Goal: Task Accomplishment & Management: Use online tool/utility

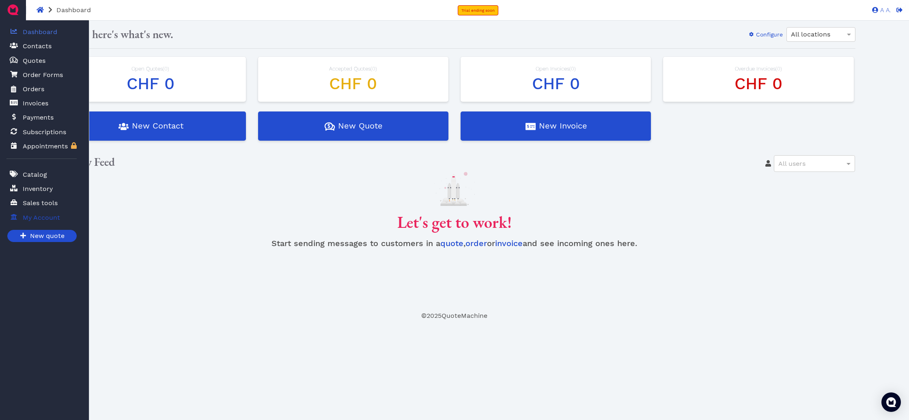
click at [10, 215] on link "My Account" at bounding box center [41, 217] width 70 height 17
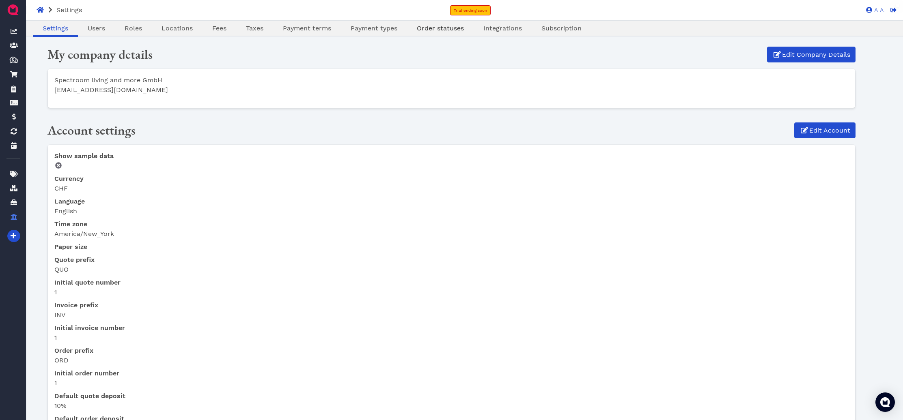
click at [439, 31] on span "Order statuses" at bounding box center [440, 28] width 47 height 8
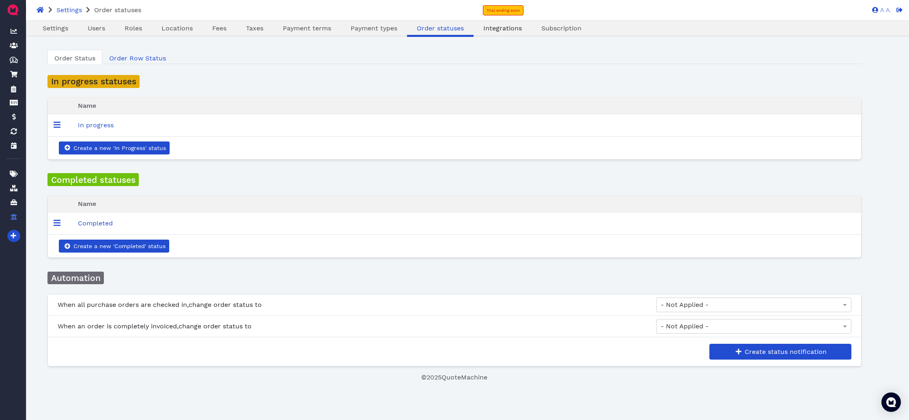
click at [521, 25] on link "Integrations" at bounding box center [503, 29] width 58 height 10
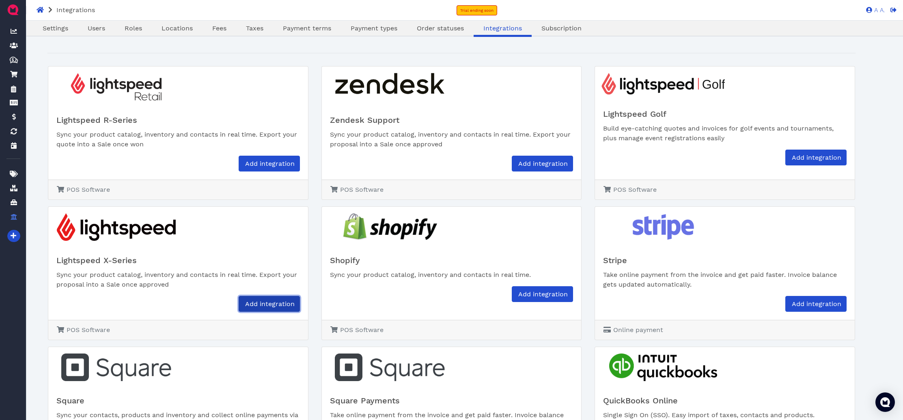
click at [284, 306] on span "Add integration" at bounding box center [269, 304] width 51 height 8
click at [268, 302] on span "Add integration" at bounding box center [269, 304] width 51 height 8
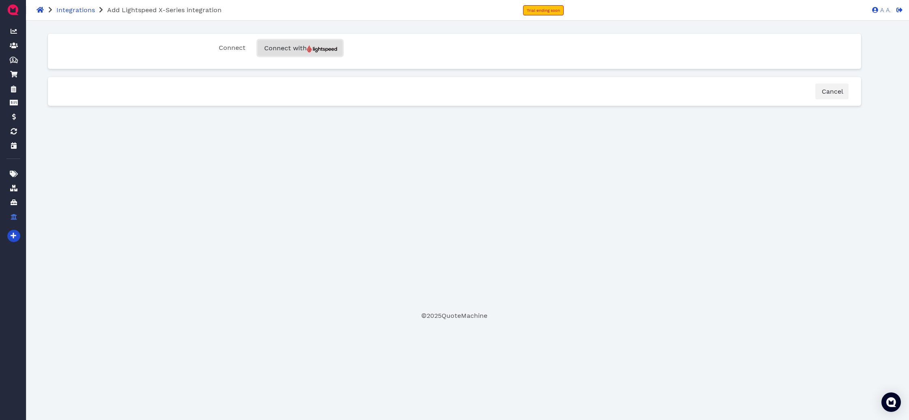
click at [317, 48] on img "button" at bounding box center [322, 48] width 30 height 7
click at [288, 48] on span "Connect with" at bounding box center [300, 48] width 74 height 8
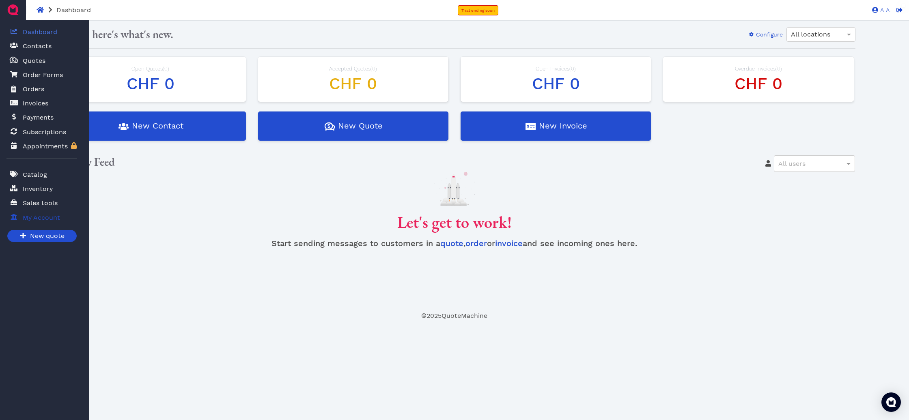
click at [26, 215] on span "My Account" at bounding box center [41, 218] width 37 height 10
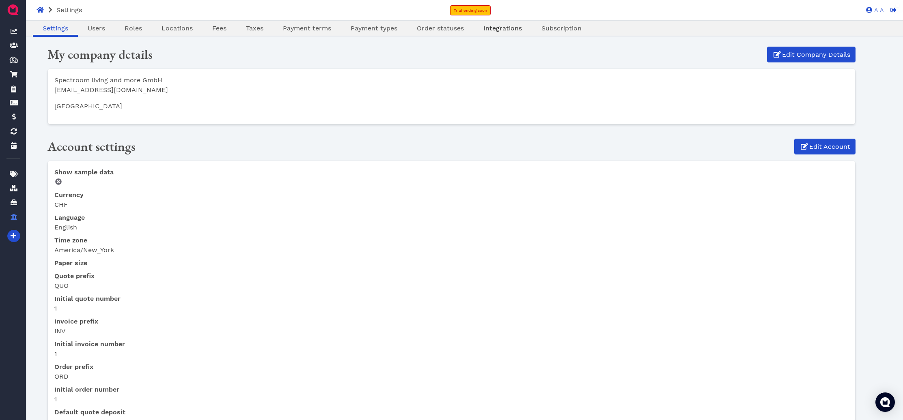
click at [485, 26] on span "Integrations" at bounding box center [502, 28] width 39 height 8
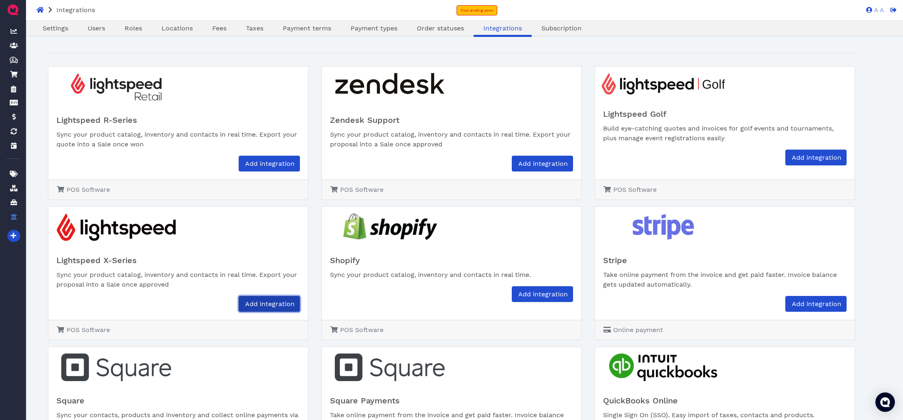
click at [252, 307] on span "Add integration" at bounding box center [269, 304] width 51 height 8
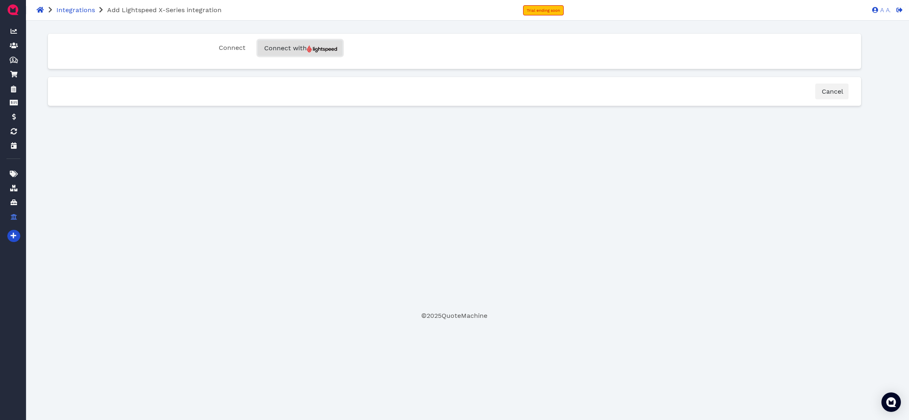
click at [326, 53] on button "Connect with" at bounding box center [300, 48] width 85 height 16
